Goal: Information Seeking & Learning: Learn about a topic

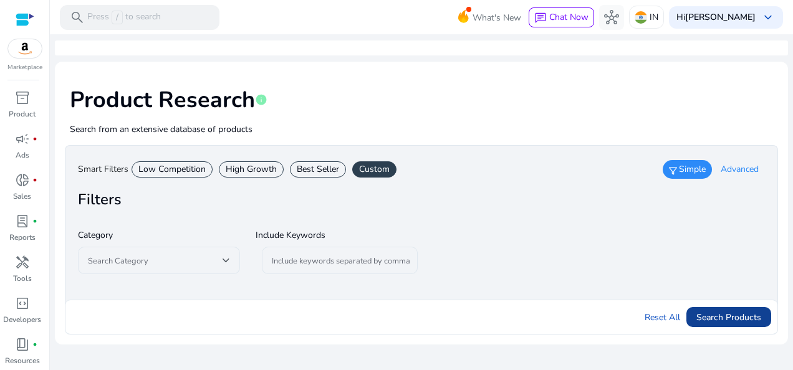
click at [747, 321] on span "Search Products" at bounding box center [729, 317] width 65 height 13
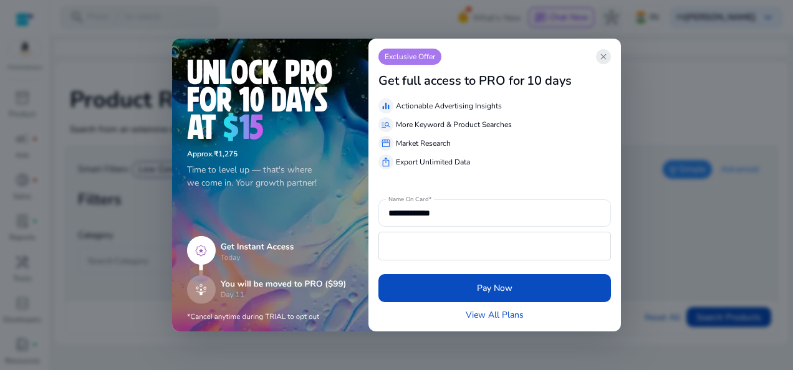
click at [604, 55] on span "close" at bounding box center [604, 57] width 10 height 10
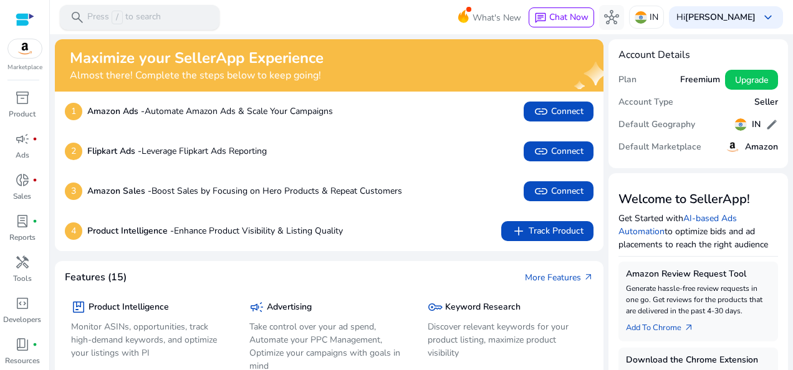
click at [175, 19] on div "search Press / to search" at bounding box center [140, 17] width 160 height 25
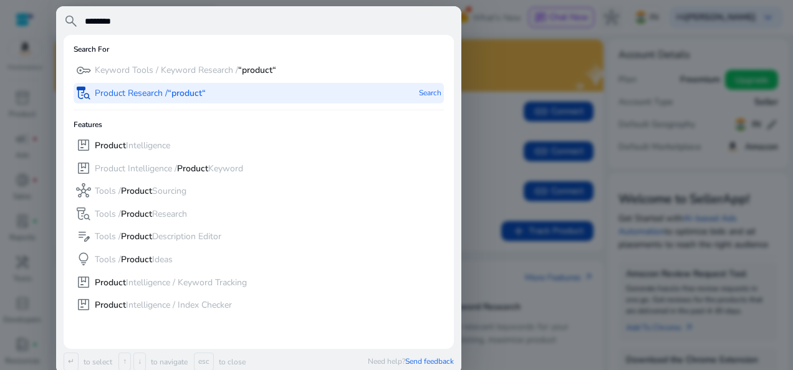
type input "*******"
click at [153, 89] on p "Product Research / “product“" at bounding box center [150, 93] width 111 height 12
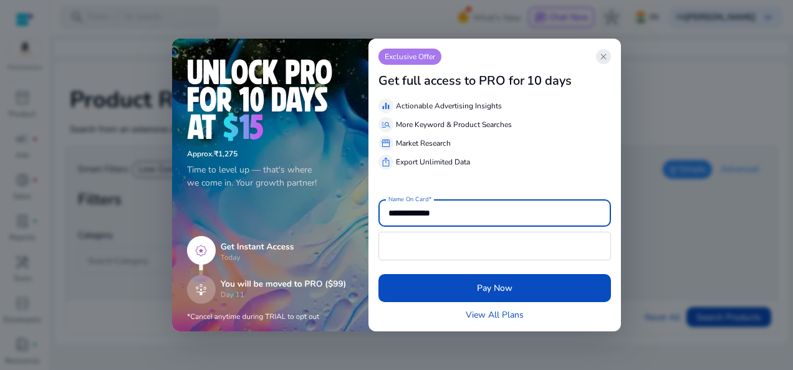
click at [601, 52] on span "close" at bounding box center [604, 57] width 10 height 10
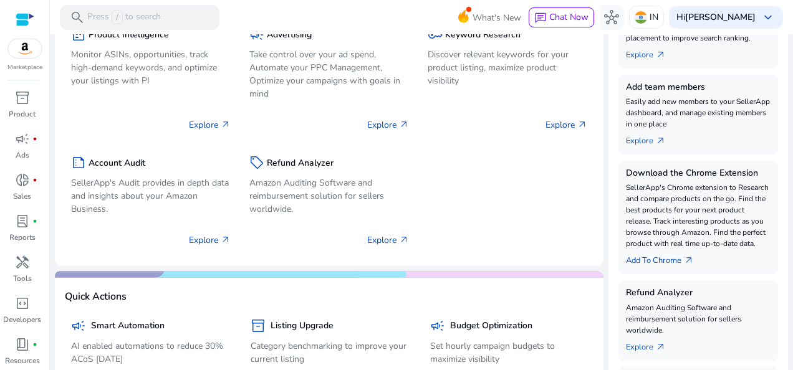
scroll to position [23, 0]
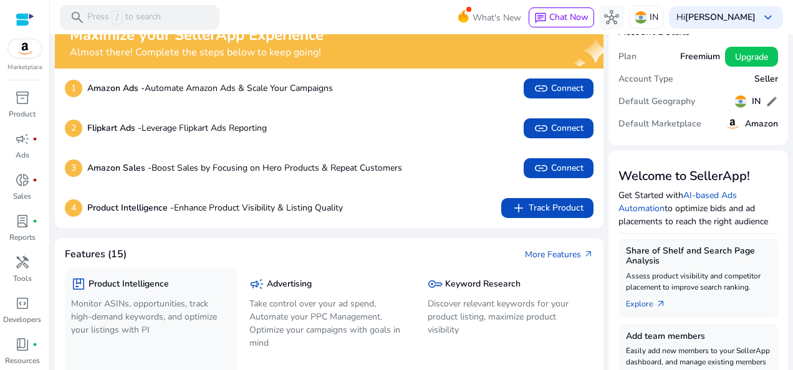
click at [113, 298] on p "Monitor ASINs, opportunities, track high-demand keywords, and optimize your lis…" at bounding box center [151, 316] width 160 height 39
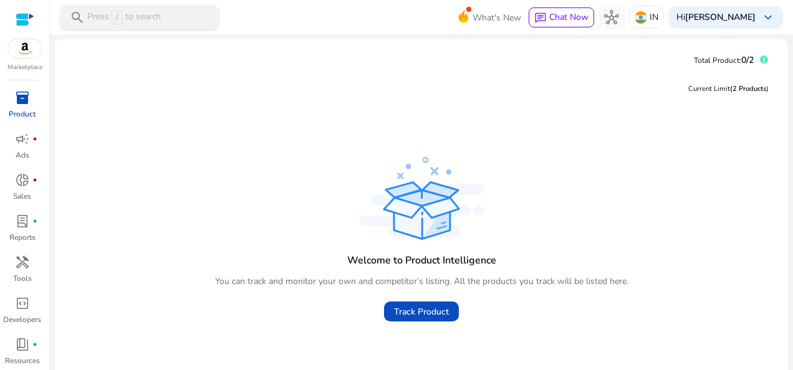
click at [137, 17] on p "Press / to search" at bounding box center [124, 18] width 74 height 14
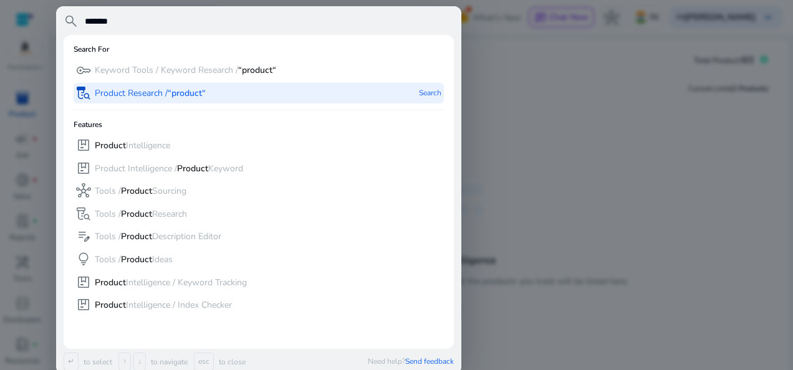
type input "*******"
click at [188, 91] on b "“product“" at bounding box center [187, 93] width 38 height 12
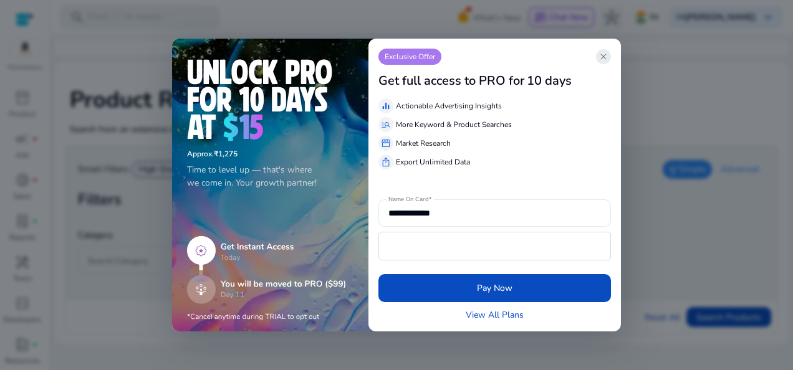
click at [605, 64] on app-icon "close" at bounding box center [603, 56] width 15 height 15
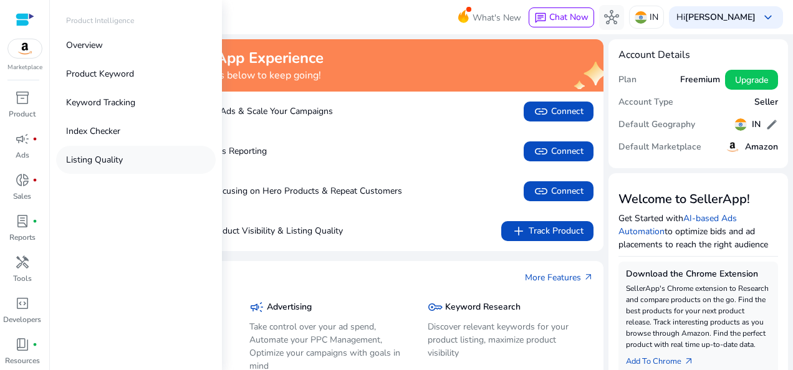
click at [94, 164] on p "Listing Quality" at bounding box center [94, 159] width 57 height 13
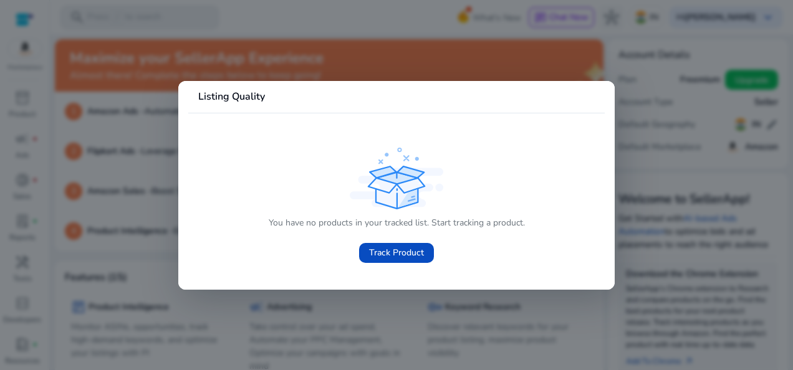
click at [175, 105] on div at bounding box center [396, 185] width 793 height 370
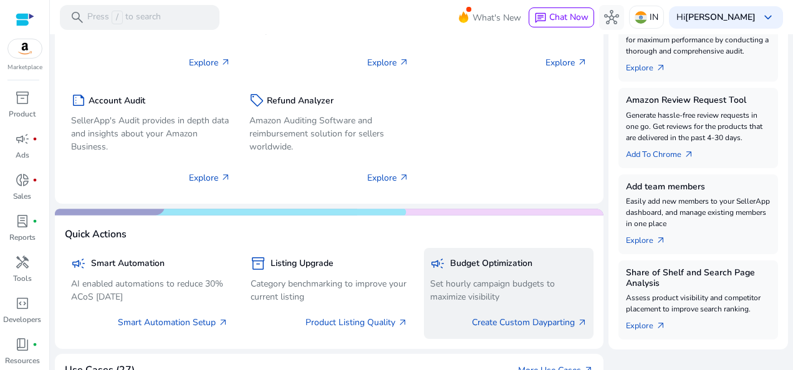
scroll to position [148, 0]
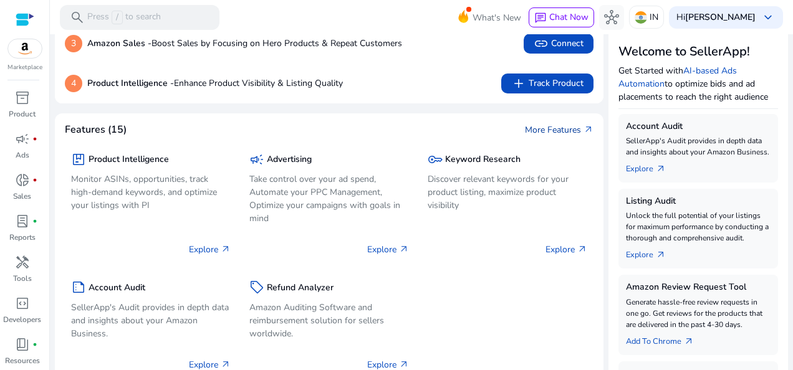
click at [545, 130] on link "More Features arrow_outward" at bounding box center [559, 129] width 69 height 13
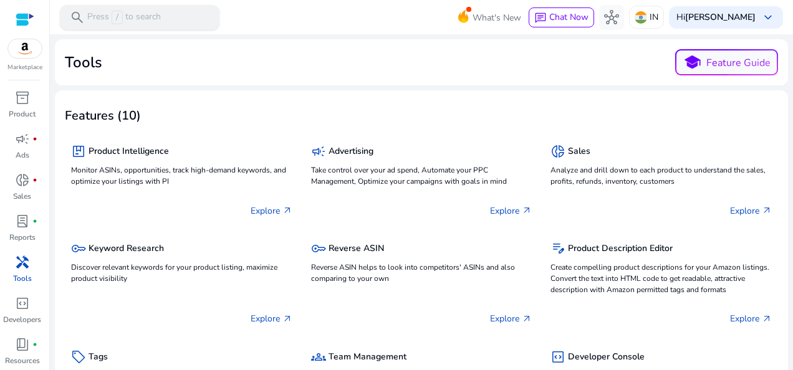
click at [160, 13] on p "Press / to search" at bounding box center [124, 18] width 74 height 14
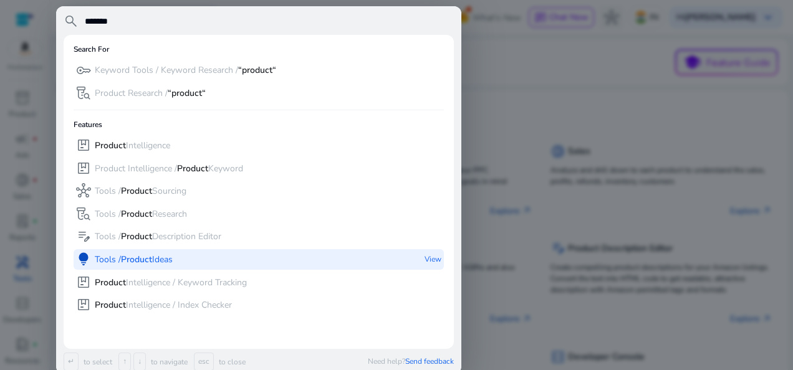
type input "*******"
click at [103, 259] on p "Tools / Product Ideas" at bounding box center [134, 260] width 78 height 12
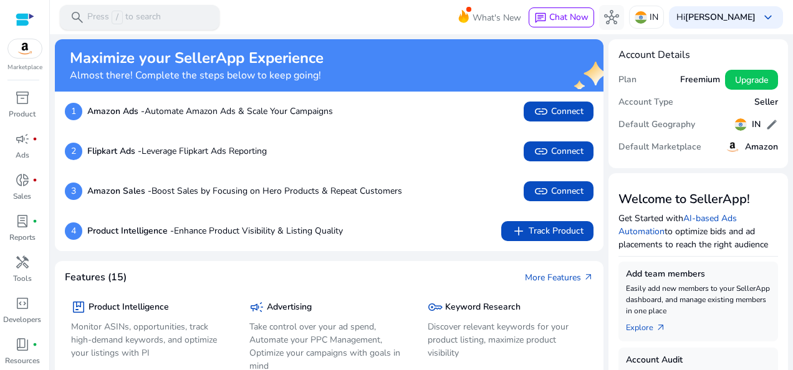
click at [130, 19] on p "Press / to search" at bounding box center [124, 18] width 74 height 14
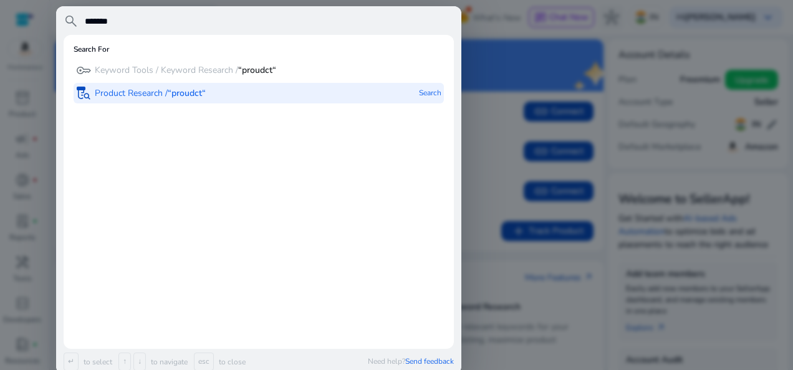
type input "*******"
click at [84, 92] on span "lab_research" at bounding box center [83, 92] width 15 height 15
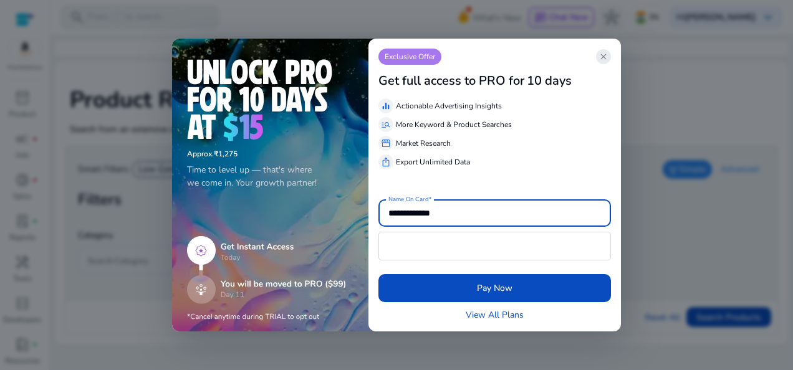
click at [601, 60] on span "close" at bounding box center [604, 57] width 10 height 10
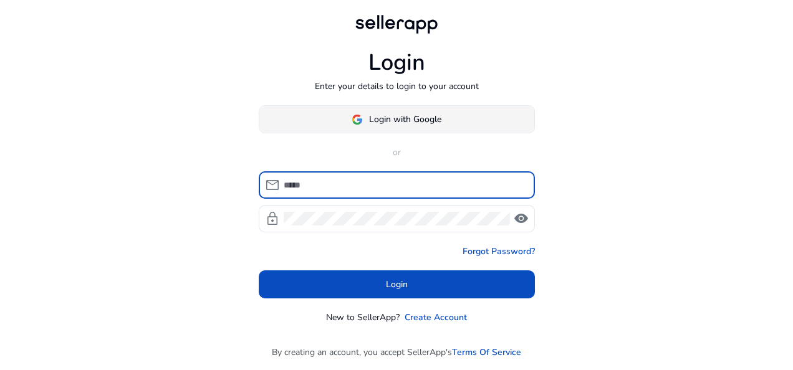
click at [380, 122] on span "Login with Google" at bounding box center [405, 119] width 72 height 13
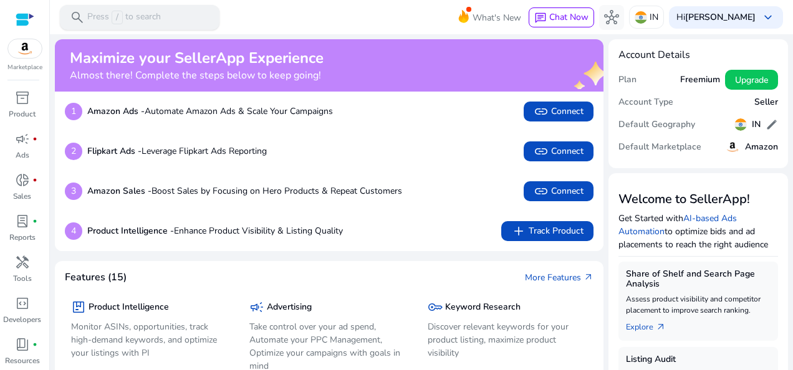
click at [126, 21] on p "Press / to search" at bounding box center [124, 18] width 74 height 14
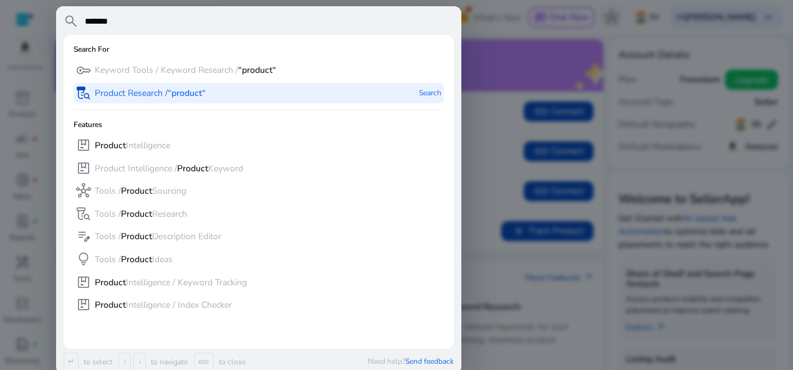
type input "*******"
click at [111, 92] on p "Product Research / “product“" at bounding box center [150, 93] width 111 height 12
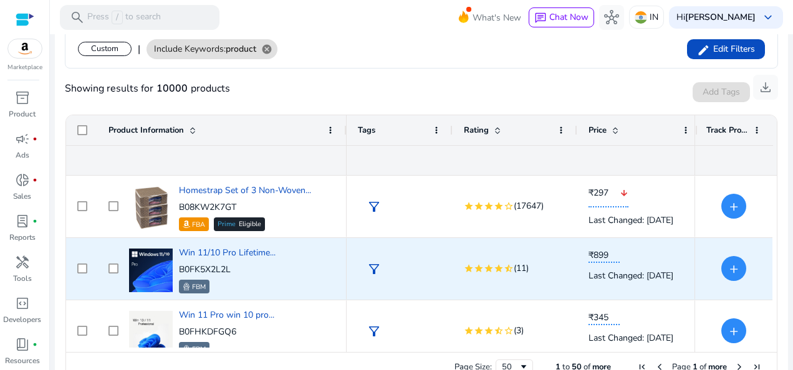
scroll to position [249, 0]
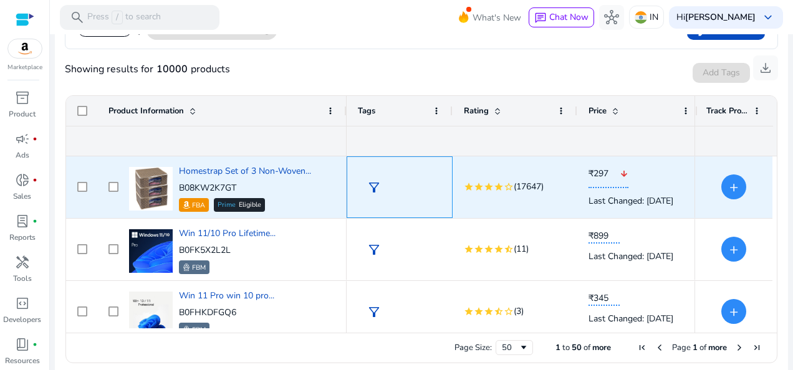
click at [372, 192] on span "filter_alt" at bounding box center [374, 187] width 15 height 15
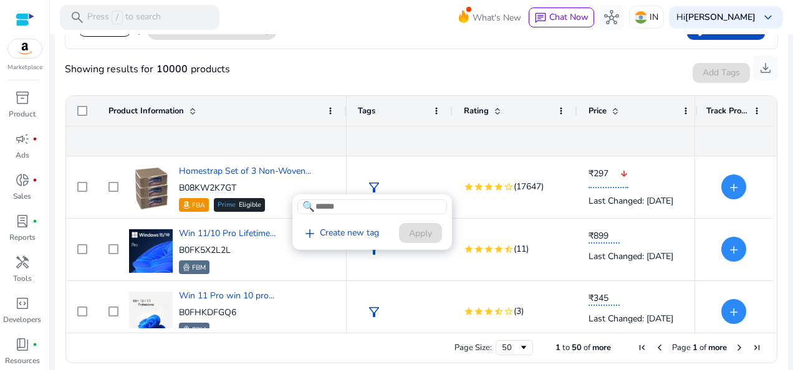
click at [382, 77] on div at bounding box center [396, 185] width 793 height 370
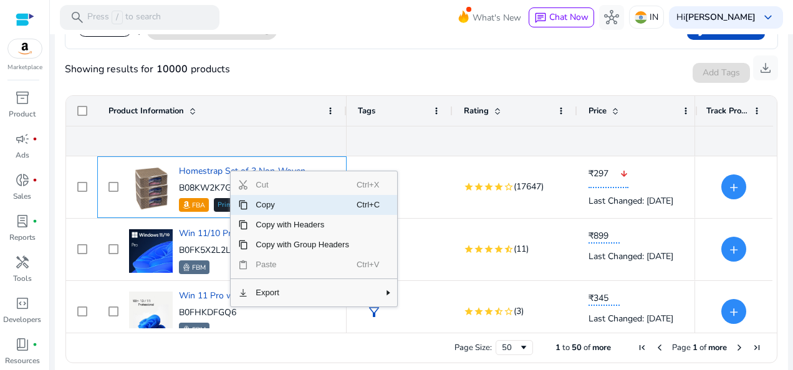
click at [263, 203] on span "Copy" at bounding box center [302, 205] width 109 height 20
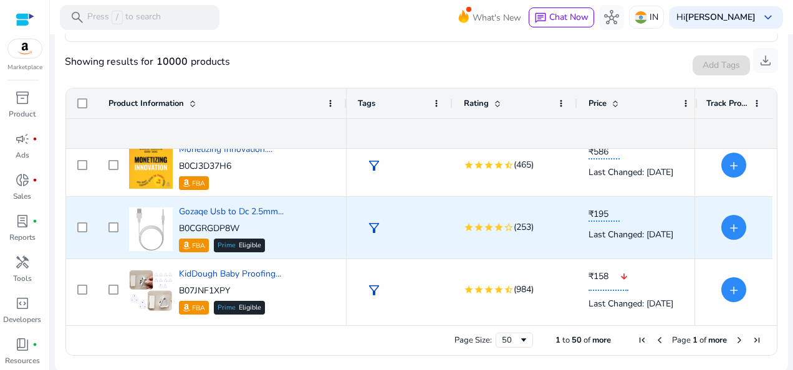
scroll to position [258, 0]
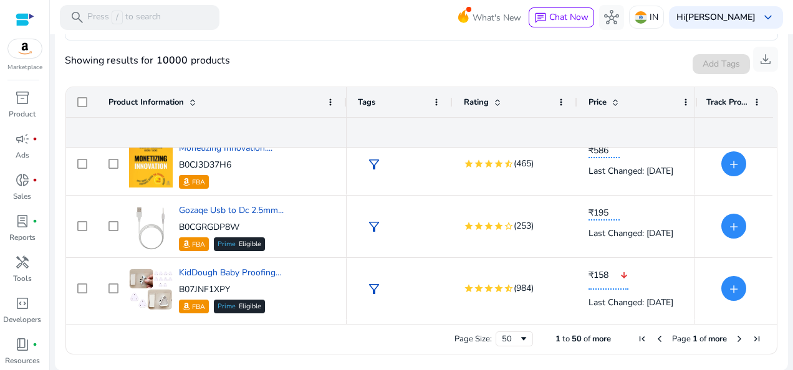
click at [735, 342] on span "Next Page" at bounding box center [740, 339] width 10 height 10
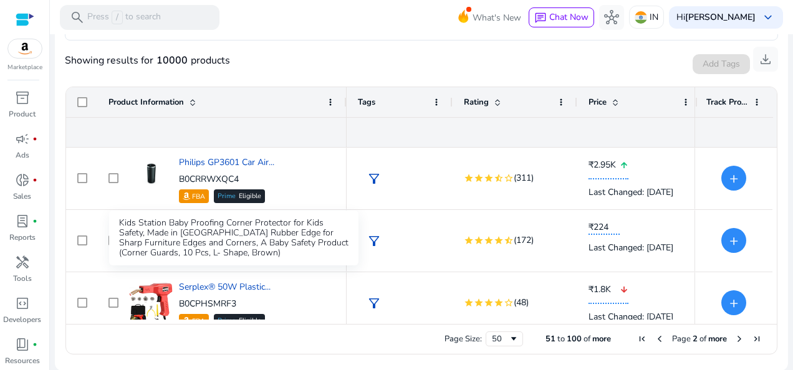
scroll to position [1055, 0]
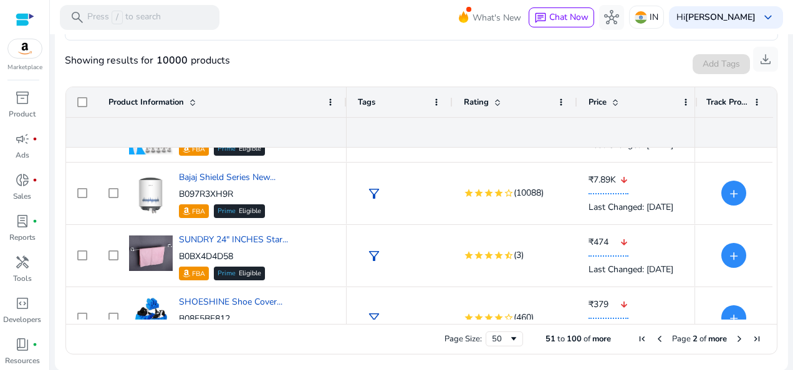
click at [781, 226] on ag-grid-angular "51 to 100 of more Drag here to set row groups Rating Price Est. Orders/day Est.…" at bounding box center [422, 220] width 732 height 281
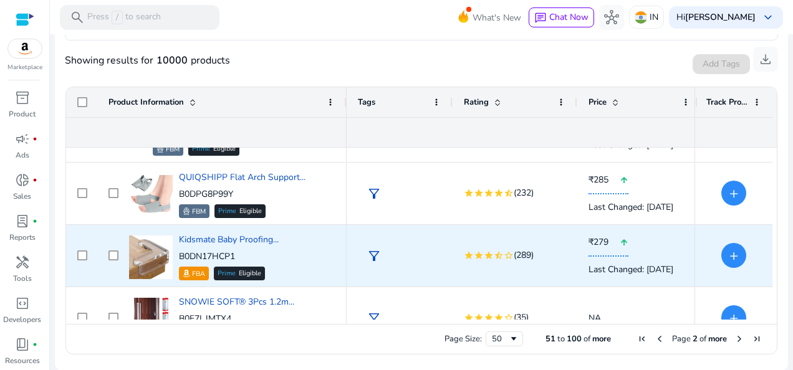
scroll to position [1981, 0]
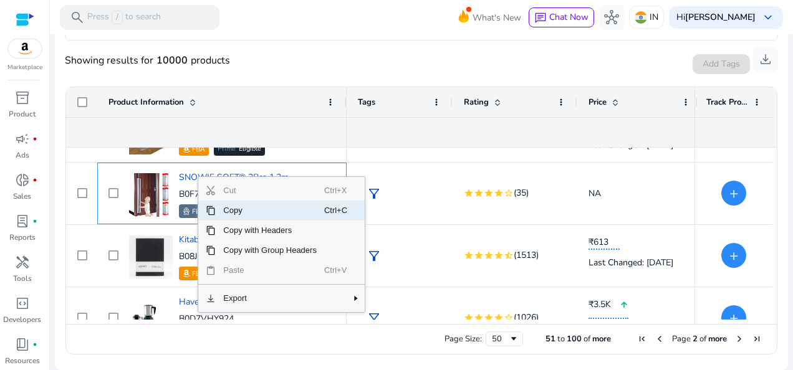
click at [223, 210] on span "Copy" at bounding box center [270, 211] width 109 height 20
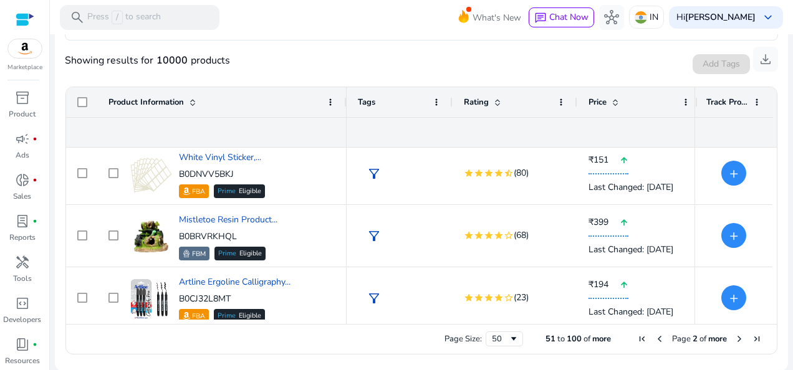
scroll to position [2604, 0]
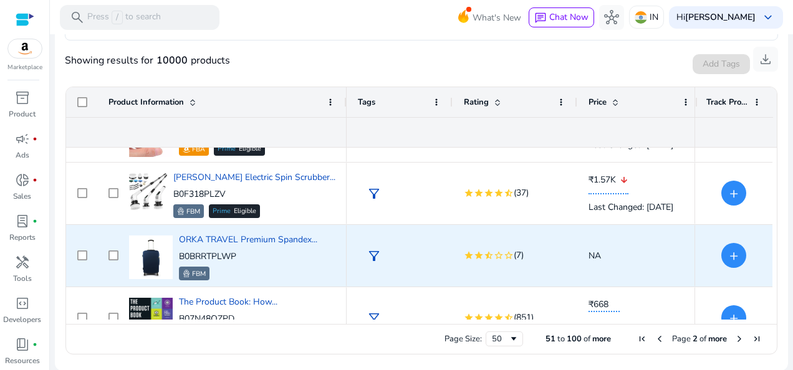
scroll to position [2945, 0]
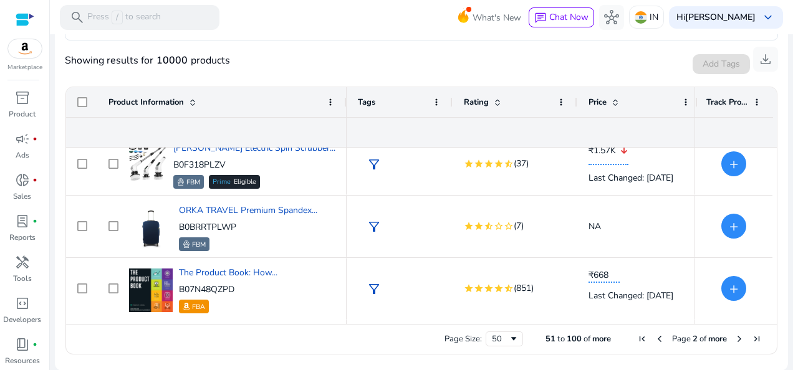
click at [737, 339] on span "Next Page" at bounding box center [740, 339] width 10 height 10
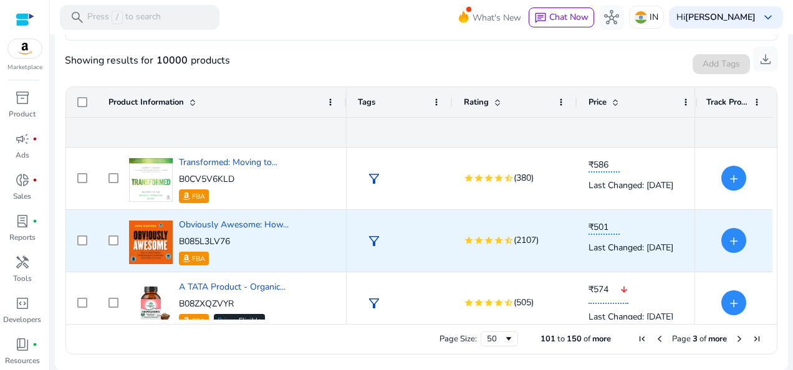
scroll to position [869, 0]
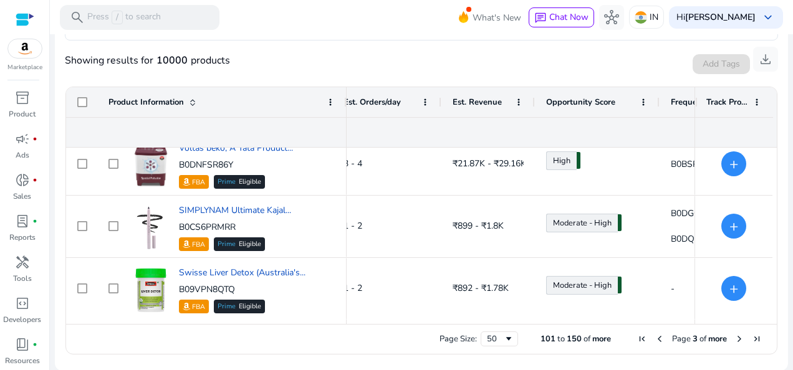
click at [735, 340] on span "Next Page" at bounding box center [740, 339] width 10 height 10
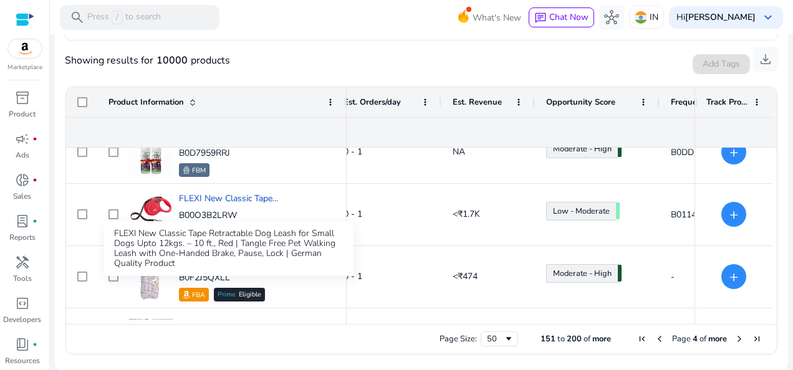
scroll to position [873, 0]
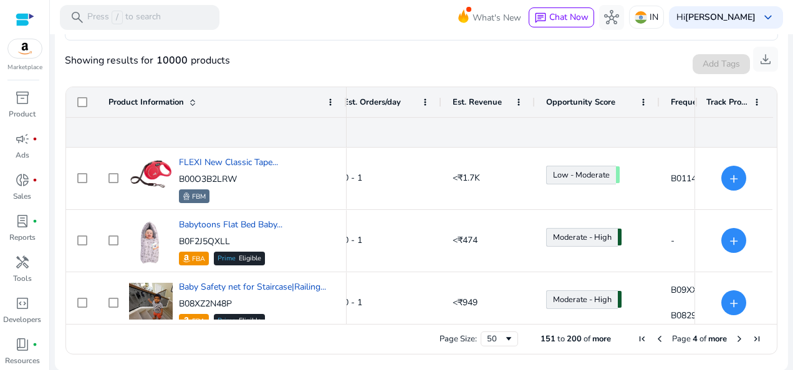
click at [735, 339] on span "Next Page" at bounding box center [740, 339] width 10 height 10
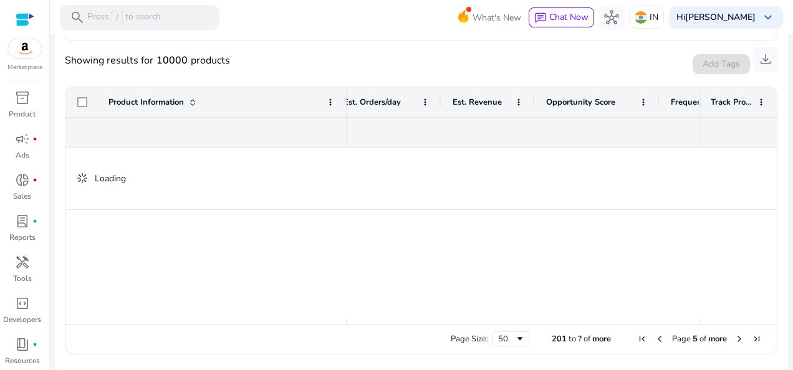
scroll to position [0, 0]
